Goal: Ask a question: Seek information or help from site administrators or community

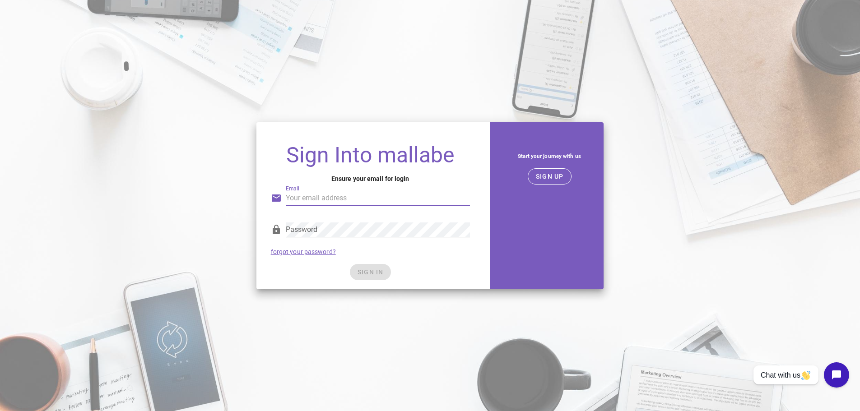
click at [348, 198] on input "Email" at bounding box center [378, 198] width 184 height 14
type input "first11shirts@Outlook.com"
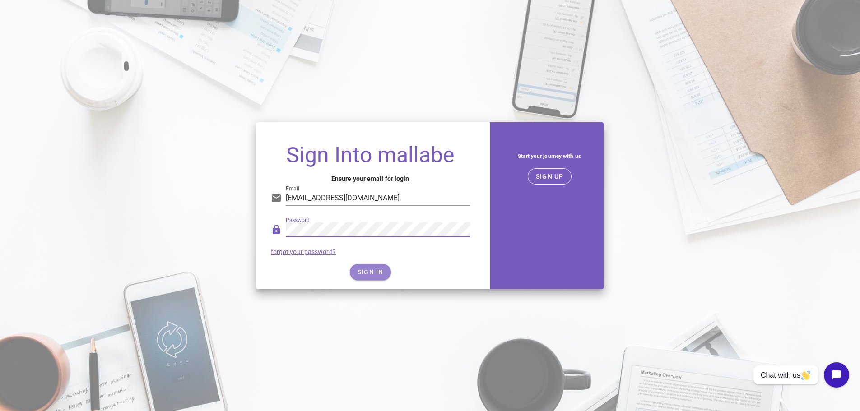
click at [365, 270] on span "SIGN IN" at bounding box center [370, 272] width 27 height 7
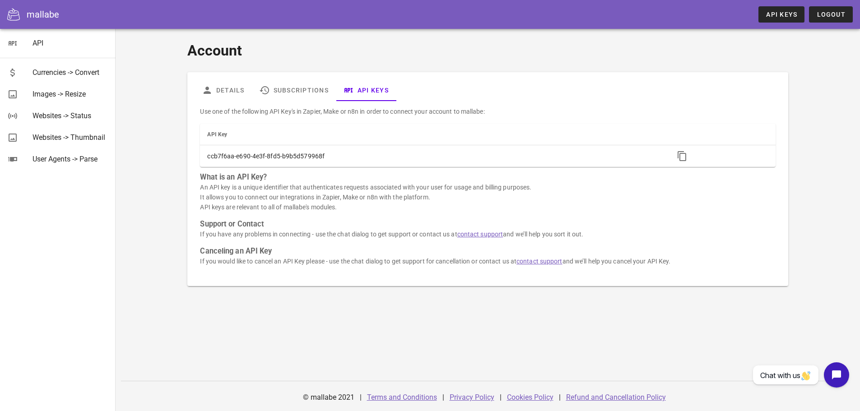
click at [411, 40] on h1 "Account" at bounding box center [487, 51] width 601 height 22
click at [292, 83] on link "Subscriptions" at bounding box center [294, 90] width 84 height 22
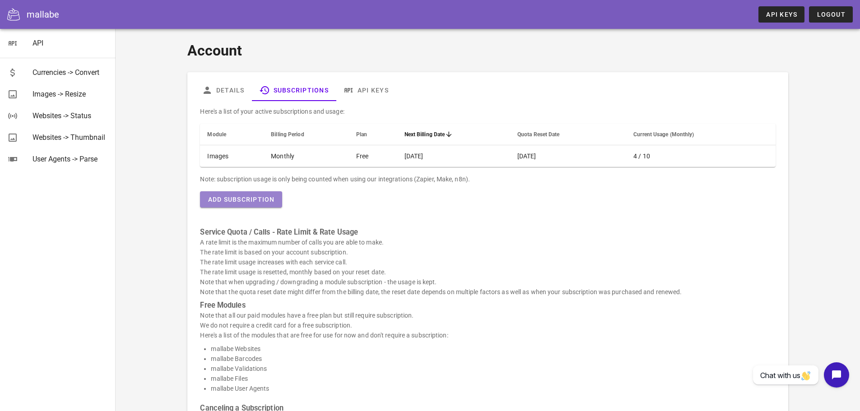
click at [232, 199] on span "Add Subscription" at bounding box center [240, 199] width 67 height 7
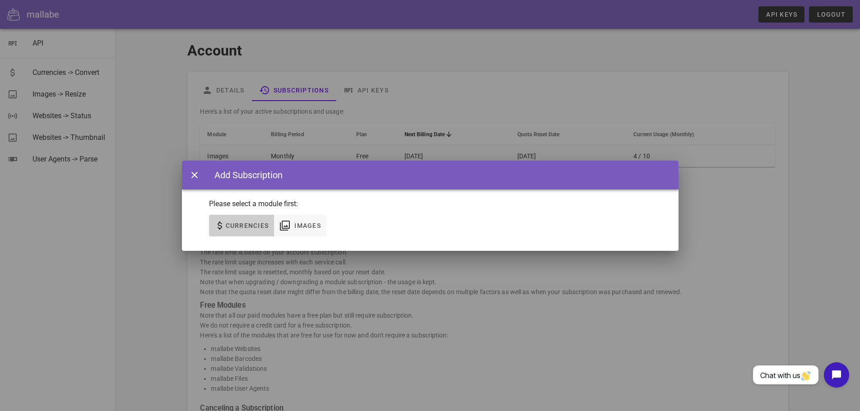
click at [258, 228] on span "Currencies" at bounding box center [247, 225] width 44 height 7
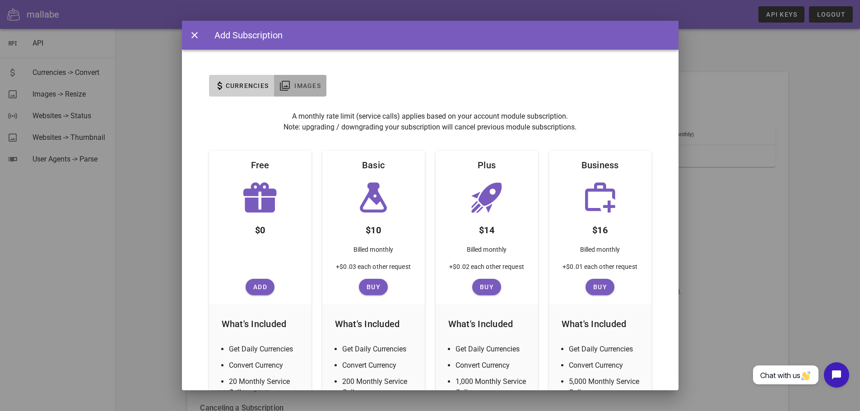
click at [304, 89] on span "Images" at bounding box center [307, 85] width 27 height 7
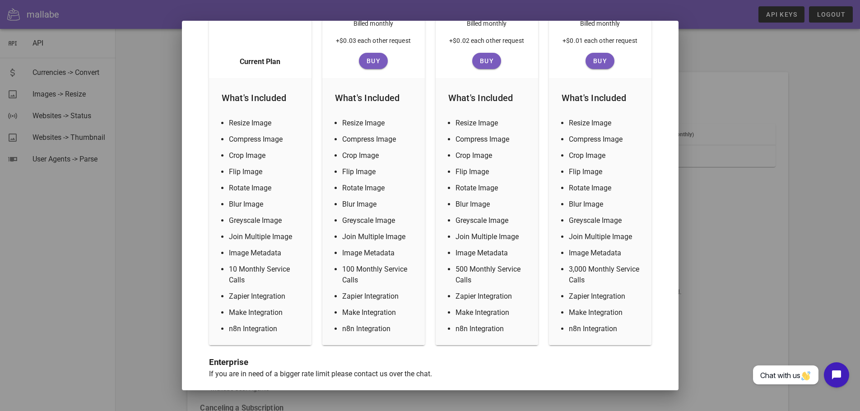
scroll to position [233, 0]
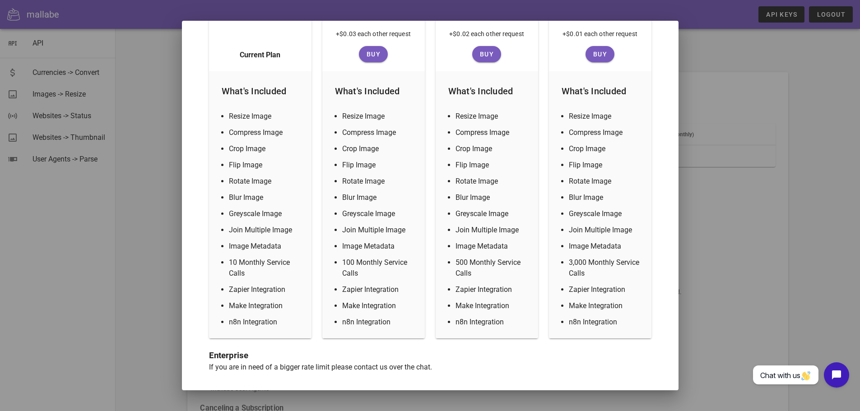
click at [819, 223] on div at bounding box center [430, 205] width 860 height 411
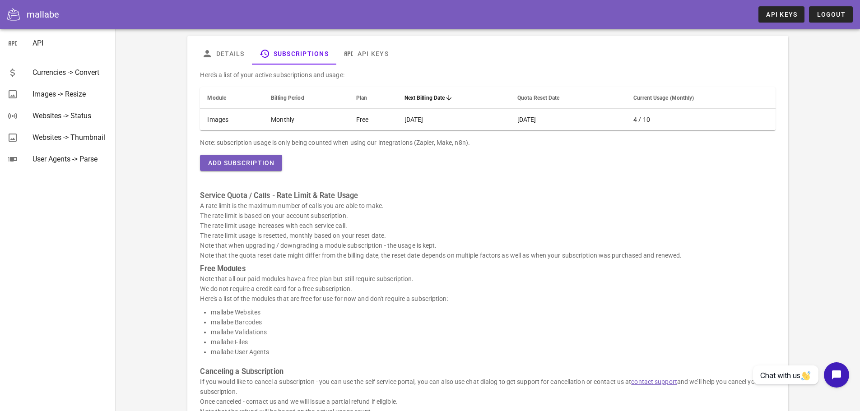
scroll to position [0, 0]
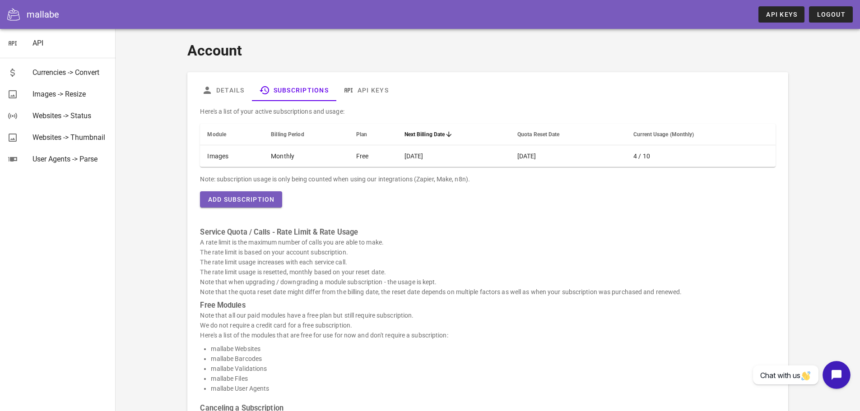
click at [842, 371] on icon "Open chat widget" at bounding box center [842, 375] width 14 height 14
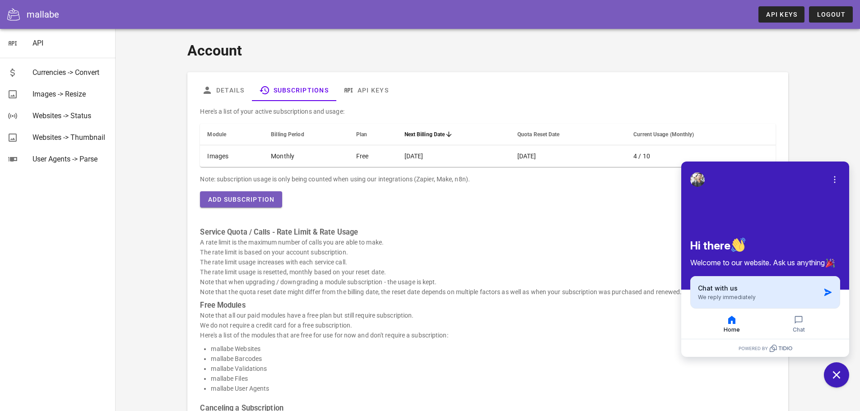
click at [775, 296] on div "Chat with us We reply immediately" at bounding box center [759, 292] width 122 height 17
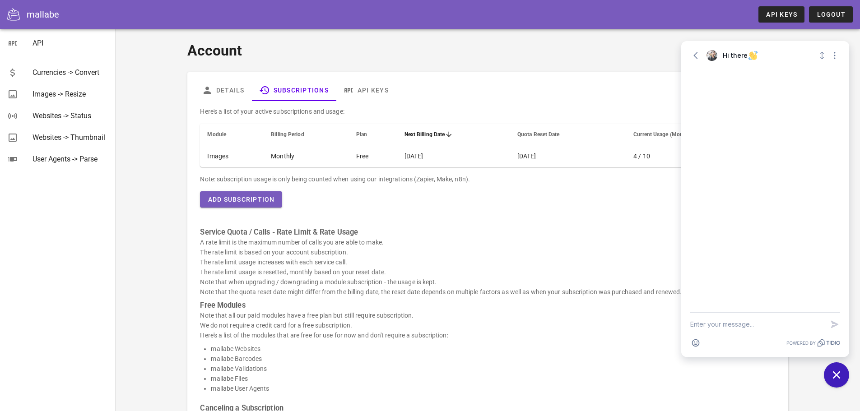
click at [732, 322] on textarea "New message" at bounding box center [757, 324] width 134 height 23
type textarea "Hi"
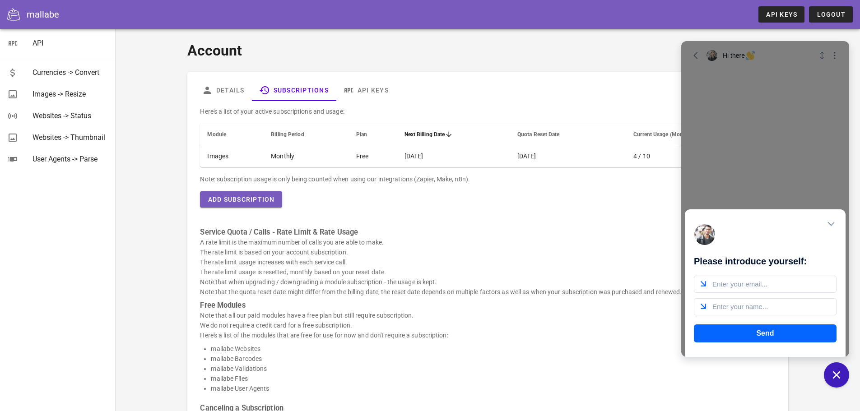
click at [741, 281] on input "email" at bounding box center [765, 284] width 143 height 17
type input "first11shirts@Outlook.com"
click at [762, 305] on input "text" at bounding box center [765, 306] width 143 height 17
type input "Mardi"
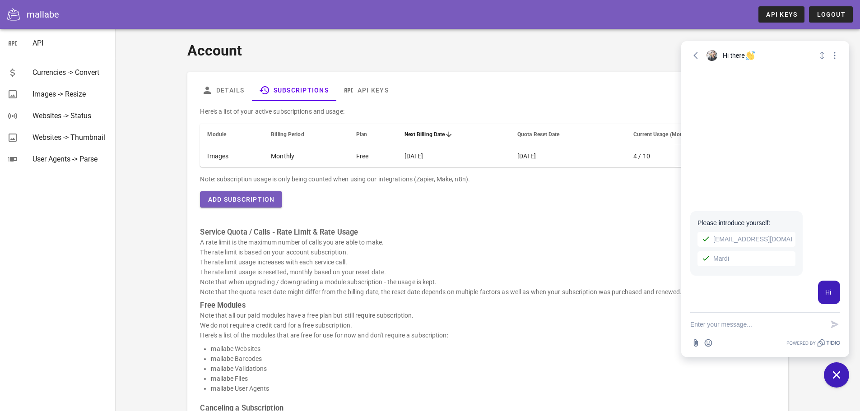
click at [726, 323] on textarea "New message" at bounding box center [757, 324] width 134 height 23
click at [755, 313] on textarea "Do you have to" at bounding box center [757, 324] width 134 height 23
click at [759, 319] on textarea "Do you have to" at bounding box center [757, 324] width 134 height 23
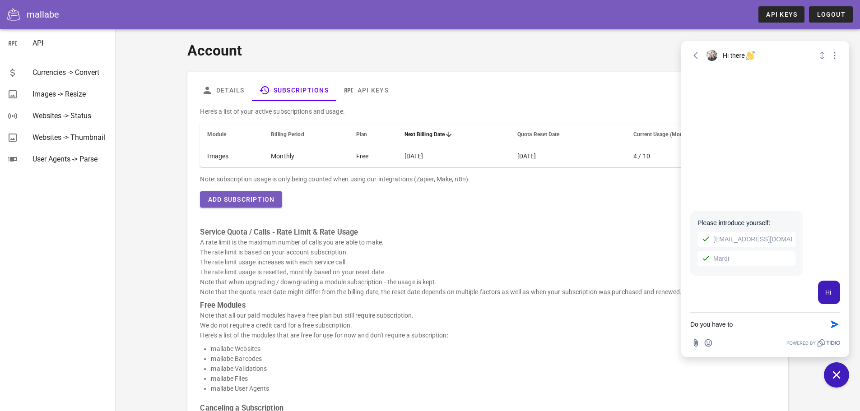
click at [759, 319] on textarea "Do you have to" at bounding box center [757, 324] width 134 height 23
paste textarea "Do you need to purchase a separate subscription for both currencies and images?"
type textarea "Do you need to purchase a separate subscription for both currencies and images?"
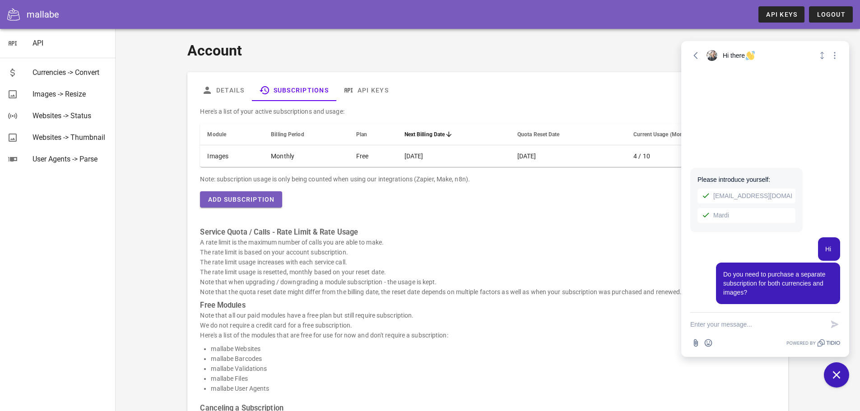
click at [507, 239] on p "A rate limit is the maximum number of calls you are able to make. The rate limi…" at bounding box center [487, 268] width 575 height 60
click at [267, 205] on button "Add Subscription" at bounding box center [241, 199] width 82 height 16
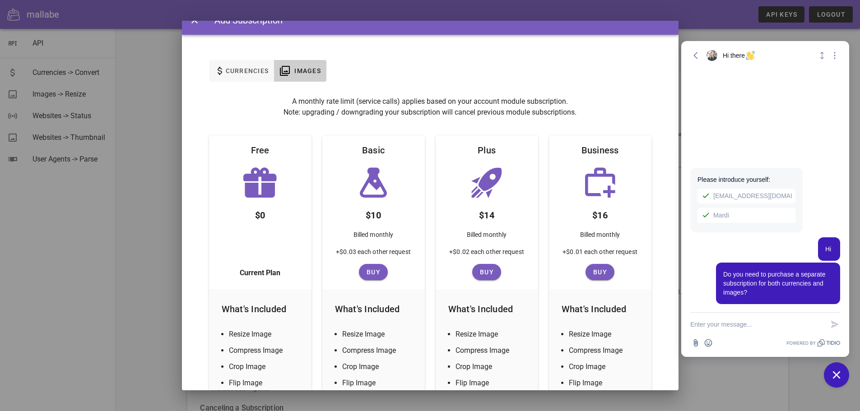
scroll to position [7, 0]
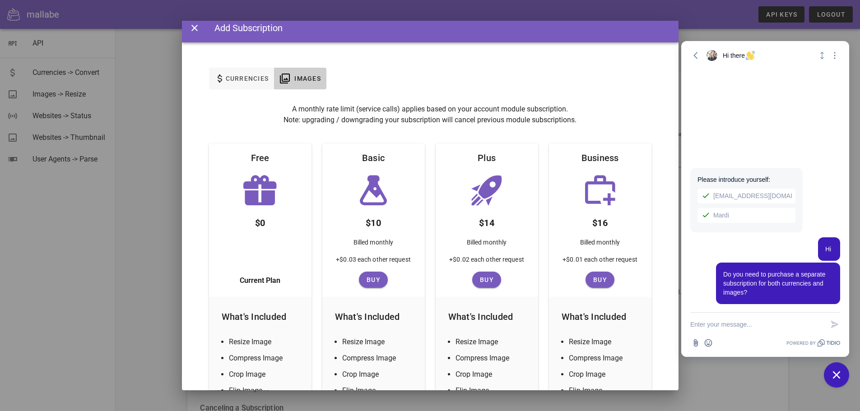
click at [251, 66] on div "None Currencies Images" at bounding box center [430, 84] width 497 height 40
click at [246, 83] on span "Currencies" at bounding box center [242, 78] width 55 height 11
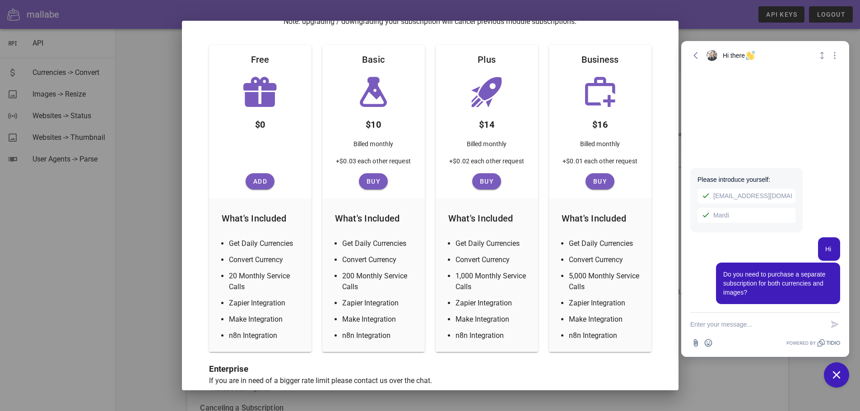
scroll to position [119, 0]
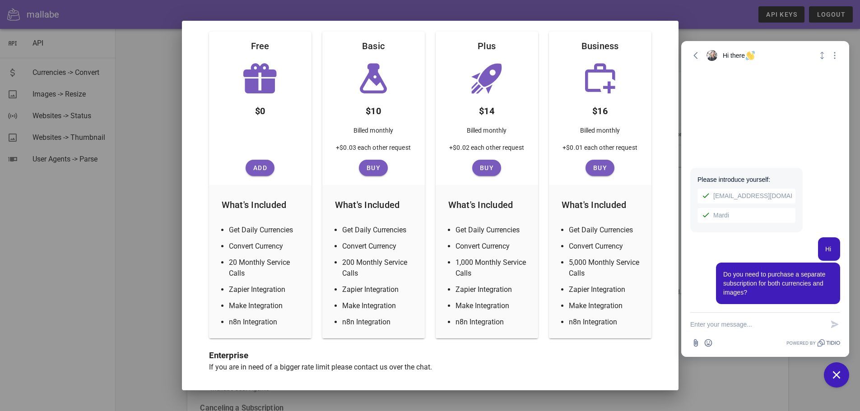
click at [751, 325] on textarea "New message" at bounding box center [757, 324] width 134 height 23
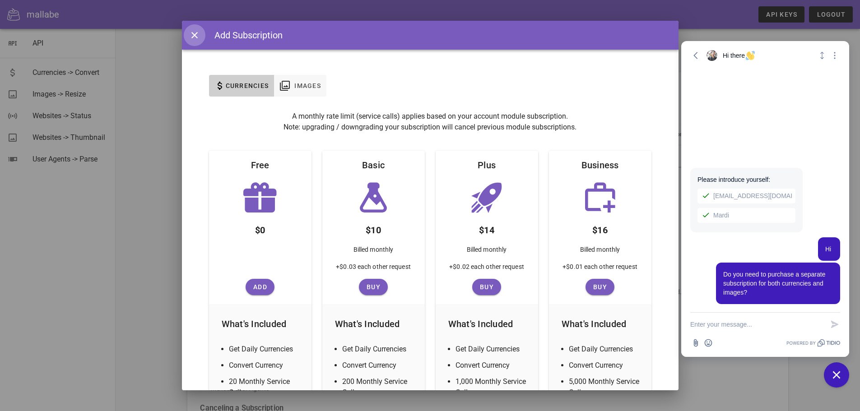
click at [749, 325] on textarea "New message" at bounding box center [757, 324] width 134 height 23
click at [574, 181] on div at bounding box center [600, 198] width 103 height 36
click at [732, 322] on textarea "New message" at bounding box center [757, 324] width 134 height 23
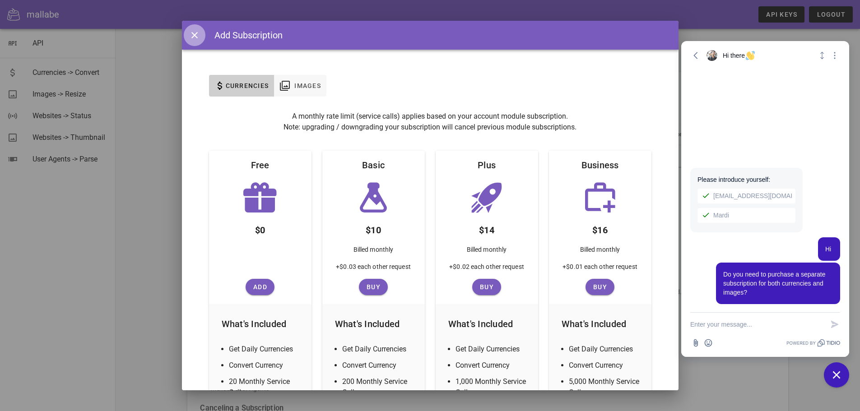
click at [184, 37] on span "button" at bounding box center [195, 35] width 22 height 11
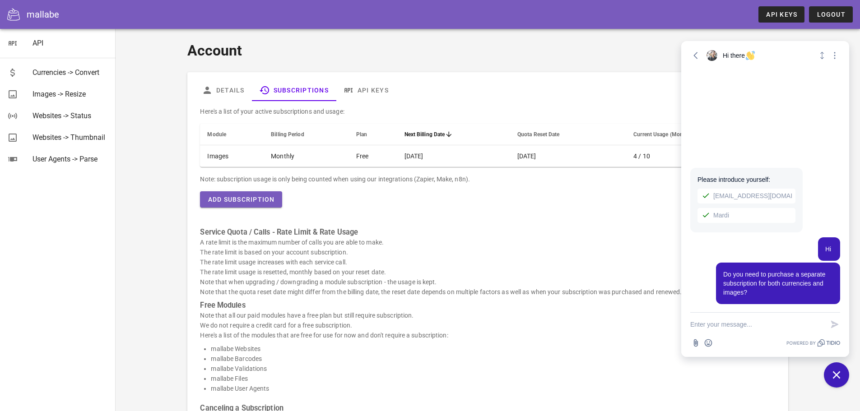
drag, startPoint x: 567, startPoint y: 288, endPoint x: 571, endPoint y: 289, distance: 4.7
click at [568, 289] on p "A rate limit is the maximum number of calls you are able to make. The rate limi…" at bounding box center [487, 268] width 575 height 60
click at [363, 88] on link "API Keys" at bounding box center [366, 90] width 60 height 22
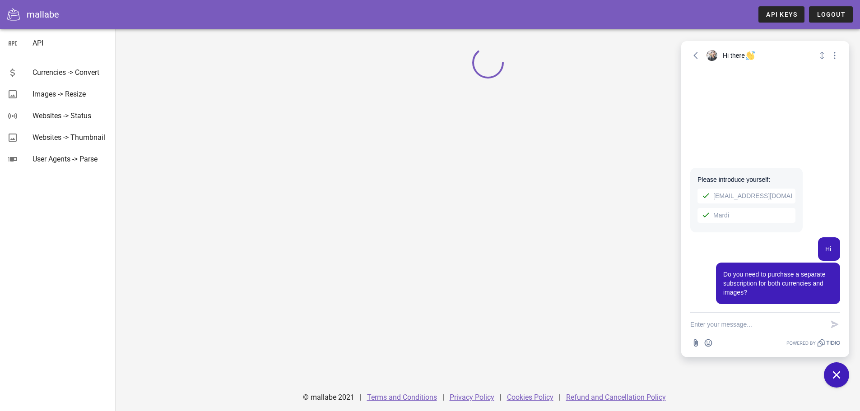
click at [749, 326] on textarea "New message" at bounding box center [757, 324] width 134 height 23
type textarea "?"
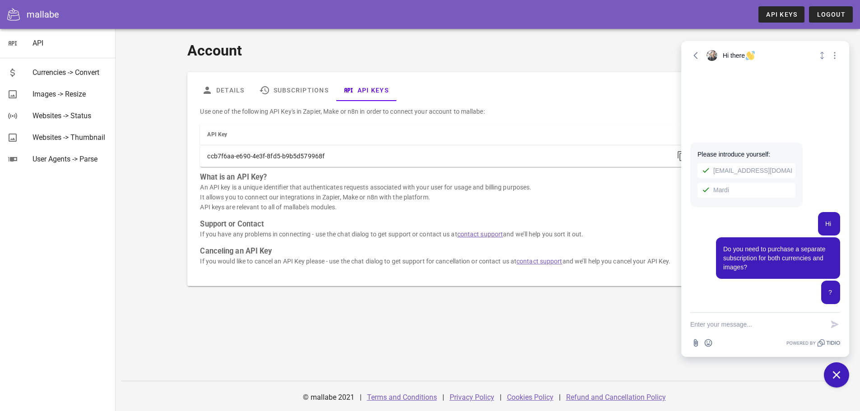
click at [630, 51] on h1 "Account" at bounding box center [487, 51] width 601 height 22
click at [833, 371] on icon "Close chat widget" at bounding box center [837, 375] width 14 height 14
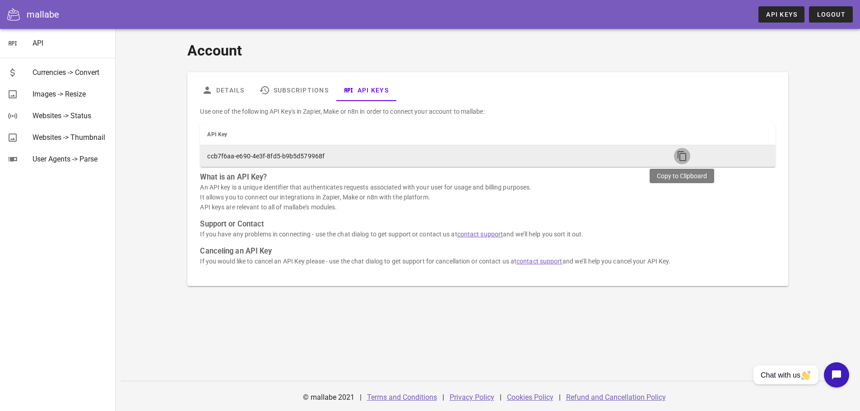
click at [684, 153] on icon "button" at bounding box center [682, 156] width 11 height 11
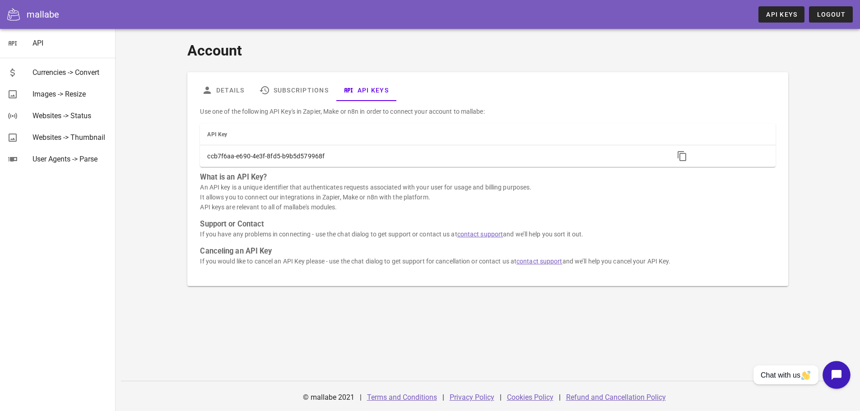
click at [845, 373] on icon "Open chat widget" at bounding box center [842, 375] width 14 height 14
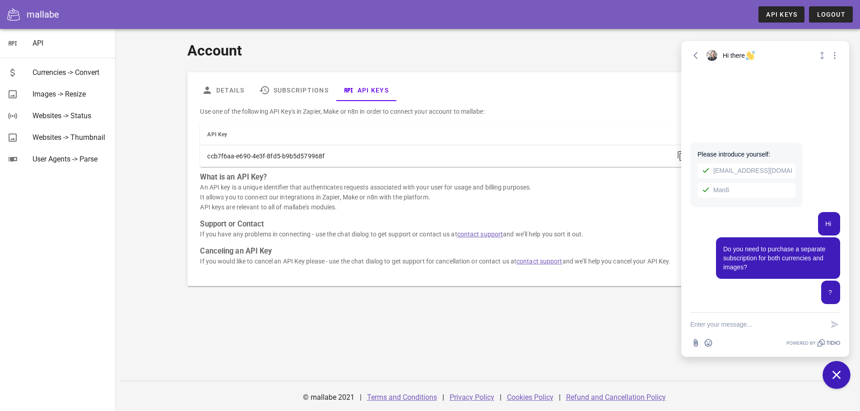
drag, startPoint x: 841, startPoint y: 382, endPoint x: 815, endPoint y: 286, distance: 99.3
click at [840, 382] on button "Close chat widget" at bounding box center [837, 375] width 28 height 28
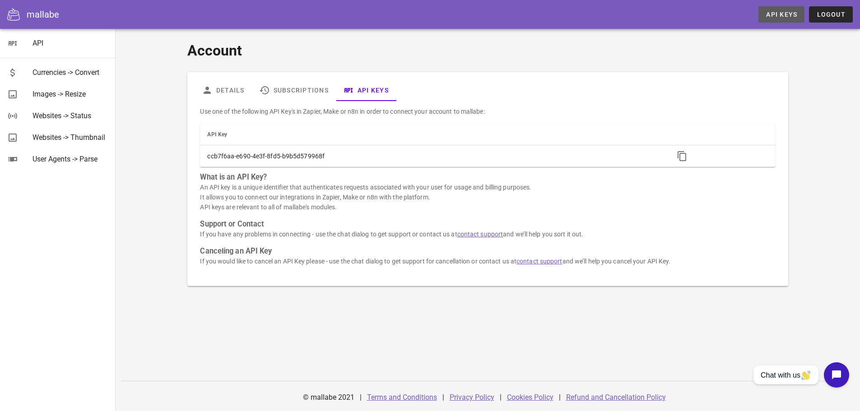
click at [772, 9] on link "API Keys" at bounding box center [782, 14] width 46 height 16
click at [54, 89] on div "Images -> Resize" at bounding box center [71, 93] width 76 height 19
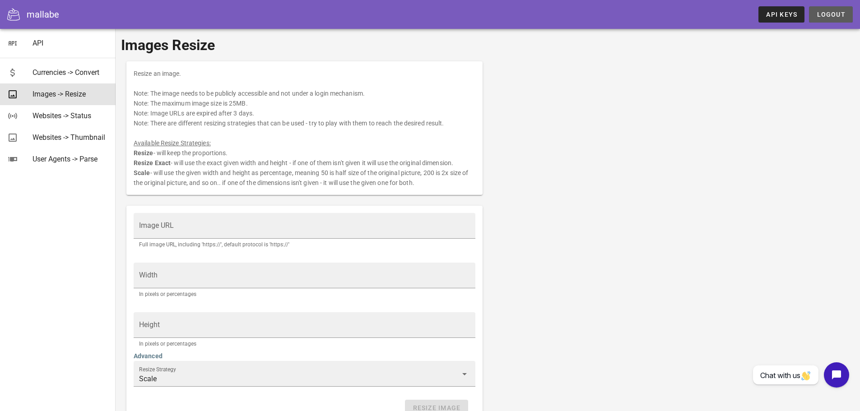
click at [832, 15] on span "Logout" at bounding box center [830, 14] width 29 height 7
